Goal: Information Seeking & Learning: Learn about a topic

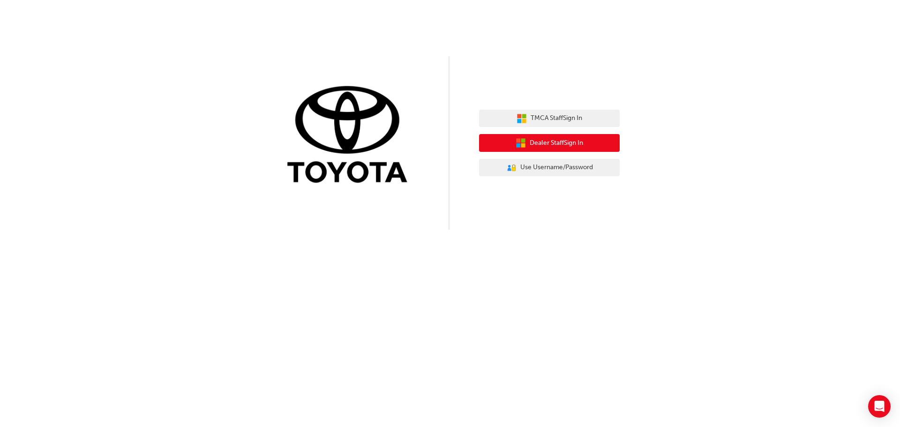
click at [540, 144] on span "Dealer Staff Sign In" at bounding box center [556, 143] width 53 height 11
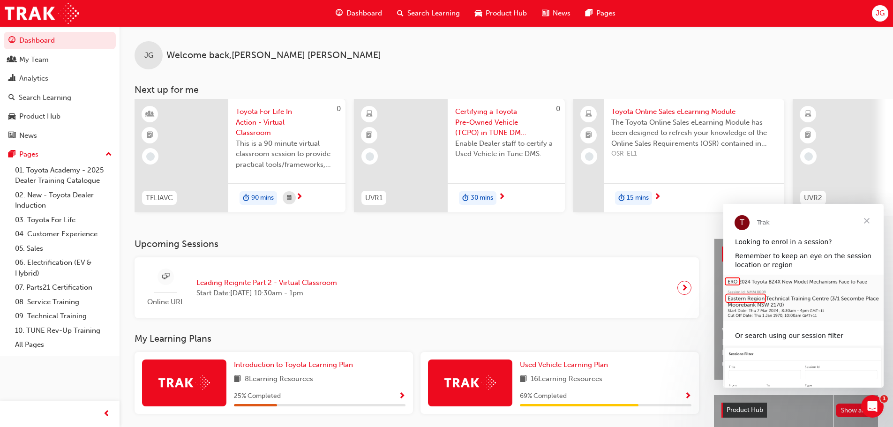
click at [270, 121] on span "Toyota For Life In Action - Virtual Classroom" at bounding box center [287, 122] width 102 height 32
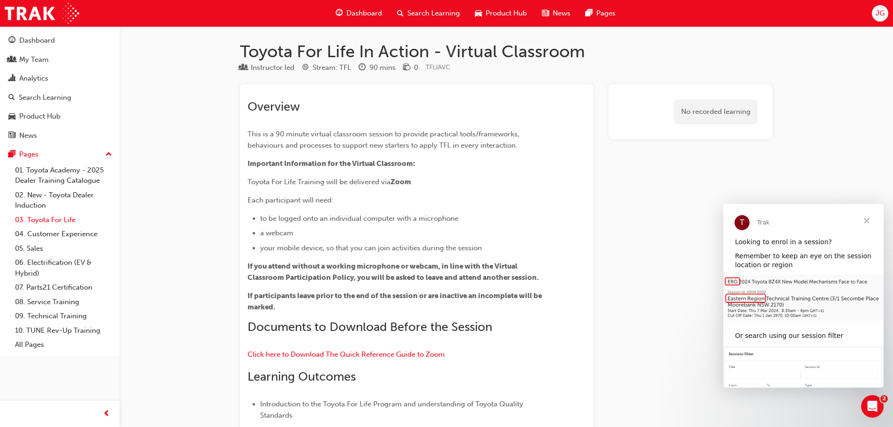
click at [37, 216] on link "03. Toyota For Life" at bounding box center [63, 220] width 105 height 15
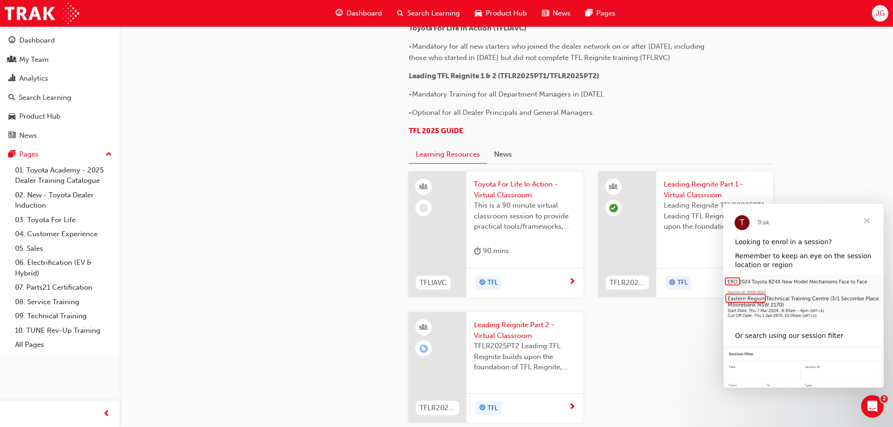
scroll to position [562, 0]
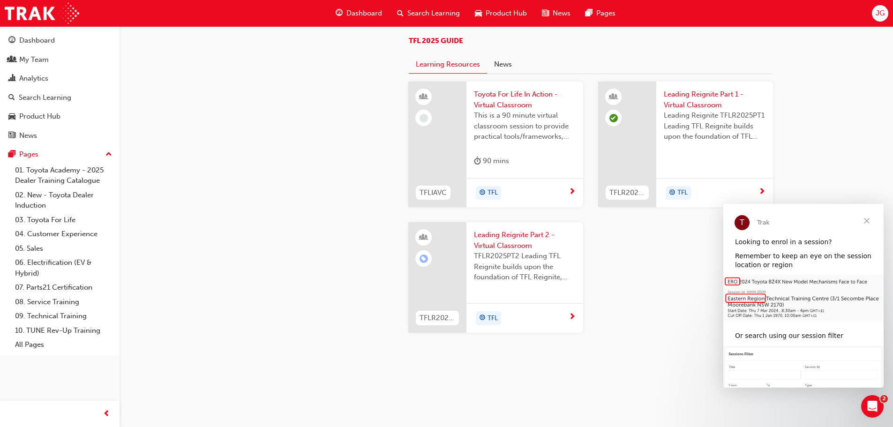
click at [866, 217] on span "Close" at bounding box center [867, 221] width 34 height 34
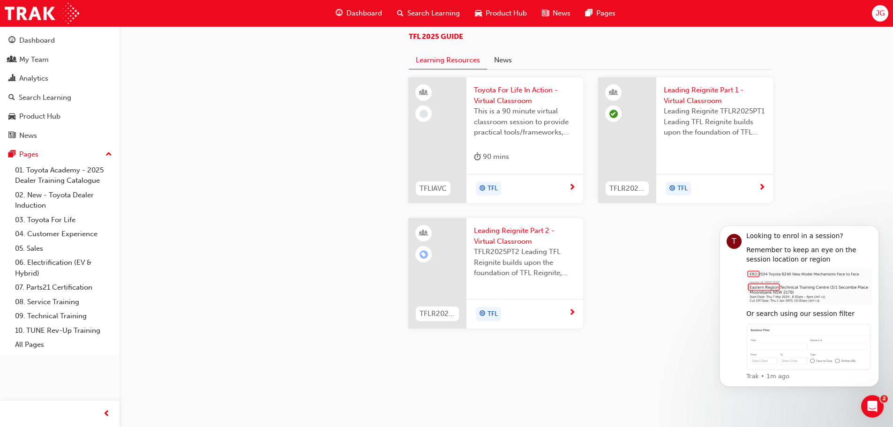
scroll to position [996, 0]
click at [761, 189] on span "next-icon" at bounding box center [761, 188] width 7 height 8
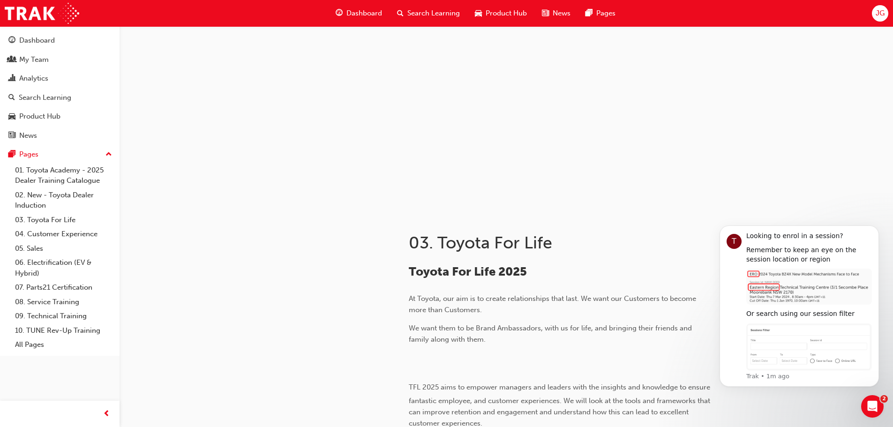
scroll to position [996, 0]
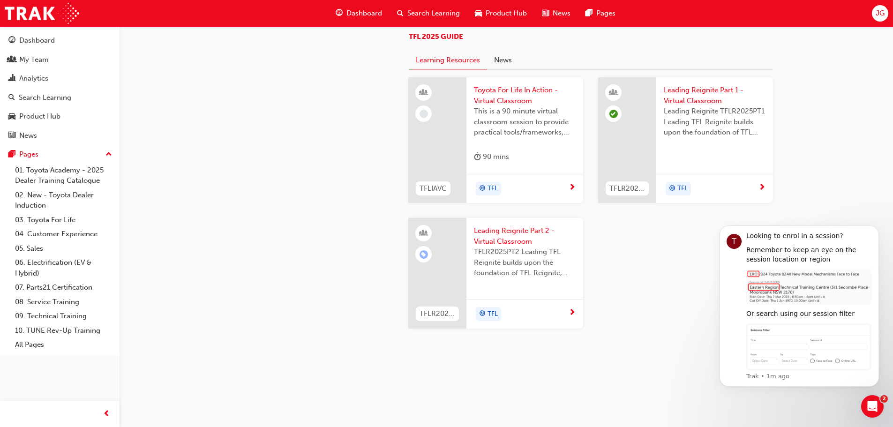
click at [575, 314] on span "next-icon" at bounding box center [572, 313] width 7 height 8
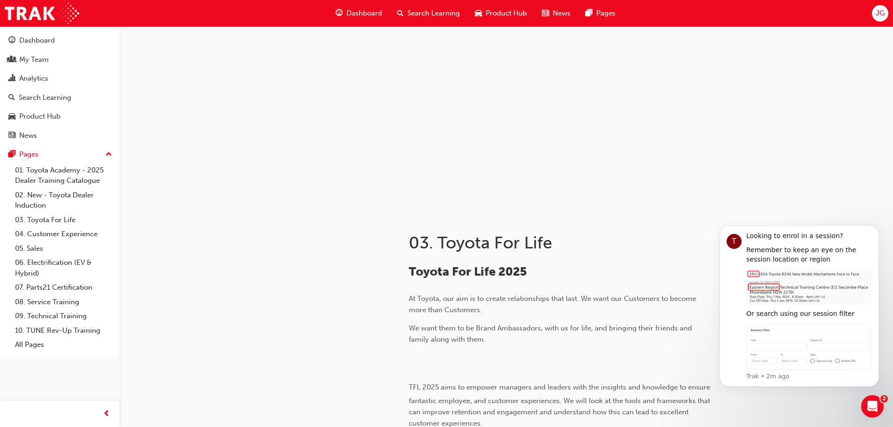
scroll to position [996, 0]
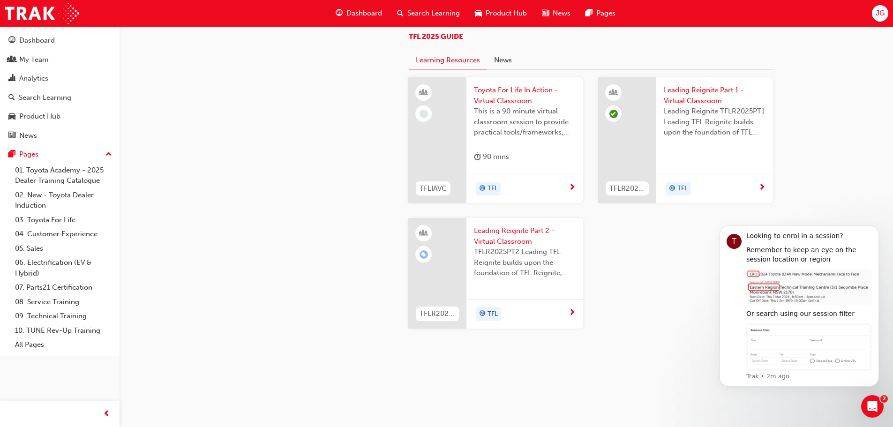
click at [573, 186] on span "next-icon" at bounding box center [572, 188] width 7 height 8
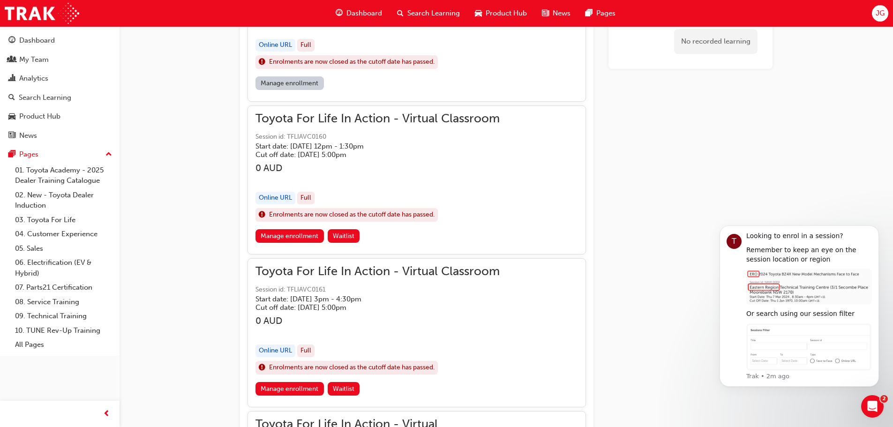
scroll to position [462, 0]
